Goal: Task Accomplishment & Management: Manage account settings

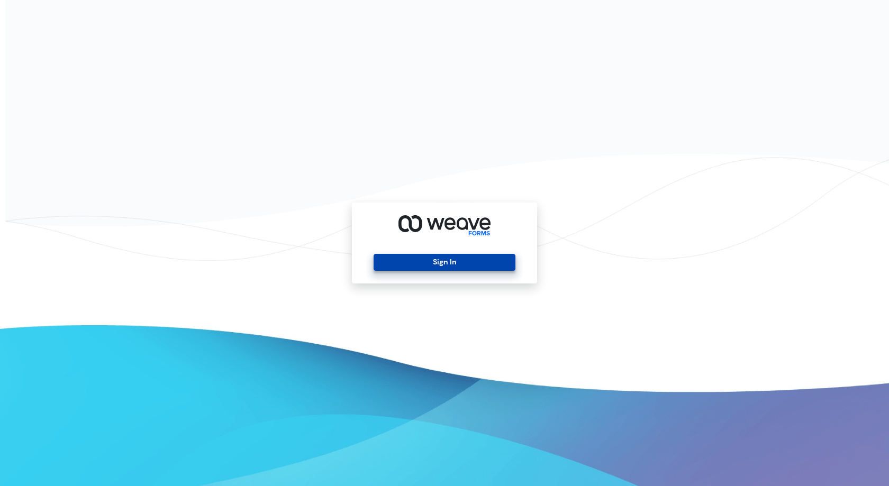
click at [469, 269] on button "Sign In" at bounding box center [444, 262] width 141 height 17
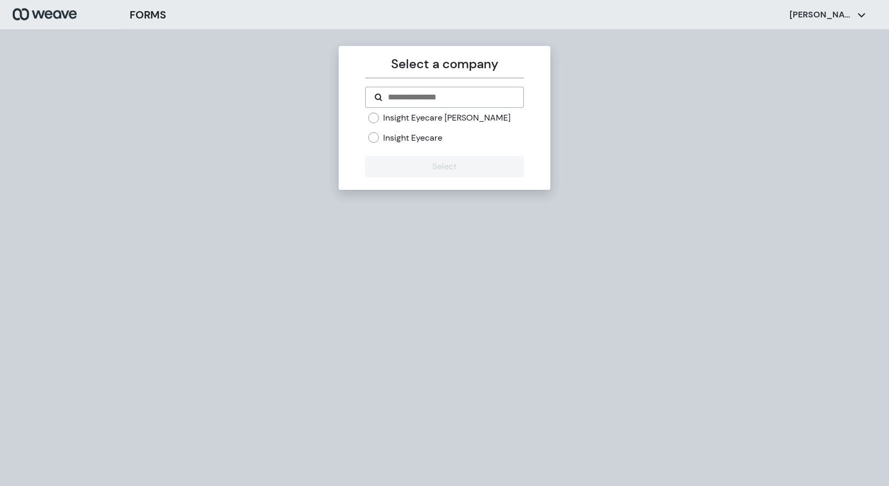
click at [466, 126] on div "Insight Eyecare [PERSON_NAME] Insight Eyecare" at bounding box center [445, 127] width 155 height 31
click at [451, 116] on label "Insight Eyecare [PERSON_NAME]" at bounding box center [447, 118] width 128 height 12
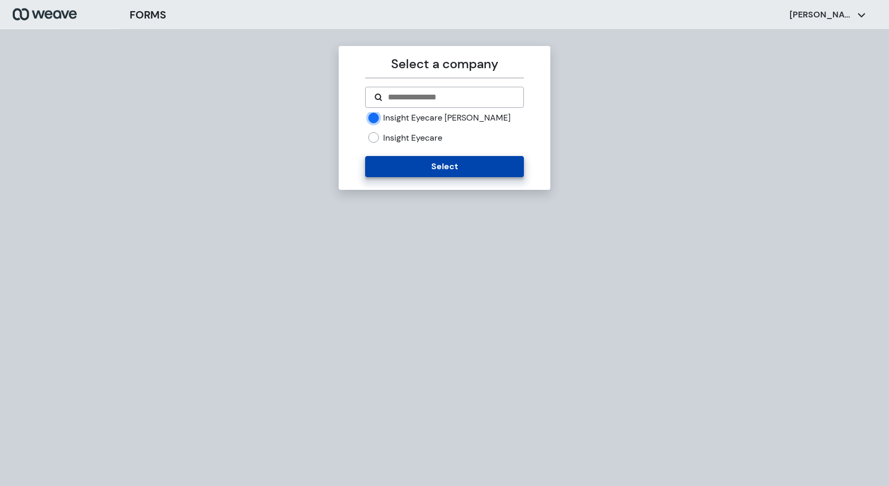
click at [459, 167] on button "Select" at bounding box center [444, 166] width 158 height 21
